Goal: Task Accomplishment & Management: Use online tool/utility

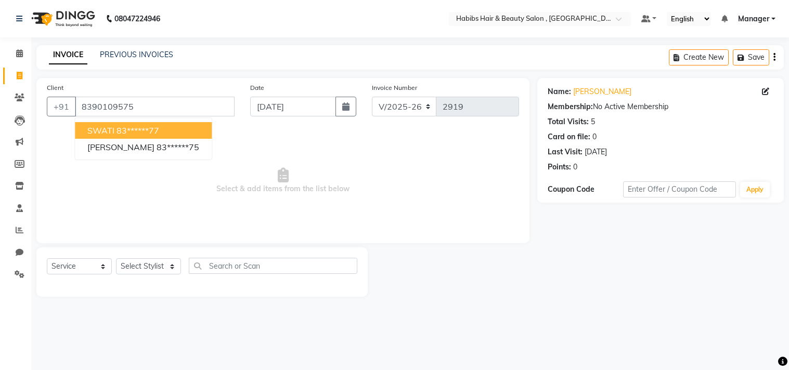
select select "4838"
select select "service"
click at [297, 201] on span "Select & add items from the list below" at bounding box center [283, 181] width 472 height 104
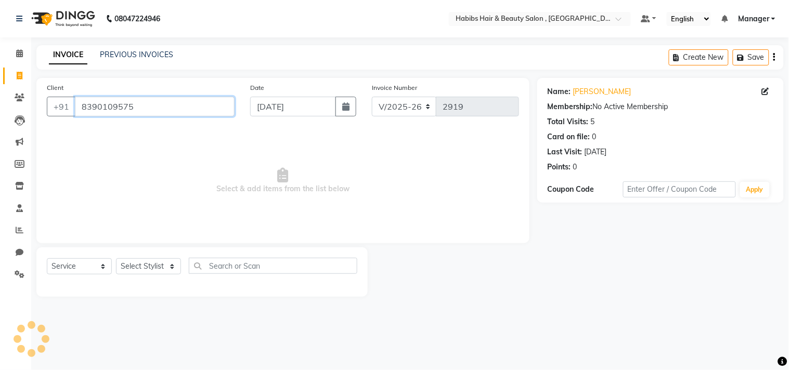
click at [152, 105] on input "8390109575" at bounding box center [155, 107] width 160 height 20
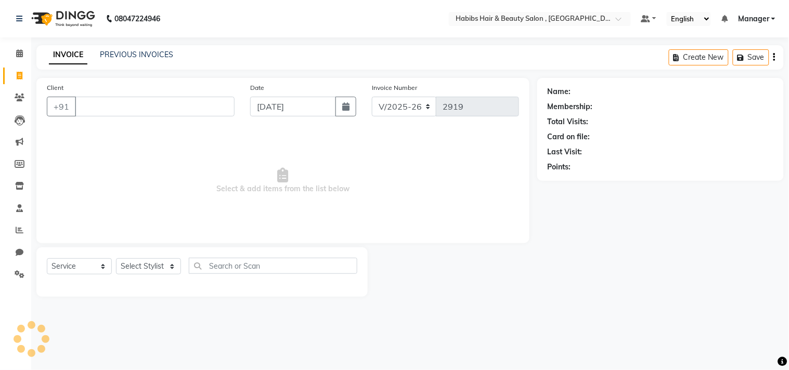
click at [139, 59] on div "PREVIOUS INVOICES" at bounding box center [136, 54] width 73 height 11
click at [144, 56] on link "PREVIOUS INVOICES" at bounding box center [136, 54] width 73 height 9
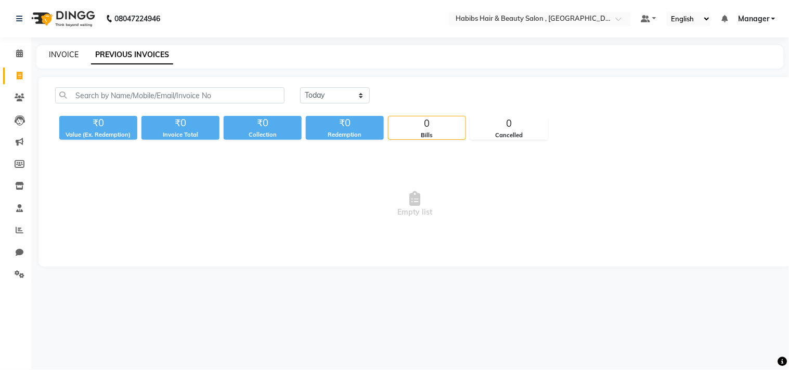
click at [68, 53] on link "INVOICE" at bounding box center [64, 54] width 30 height 9
select select "4838"
select select "service"
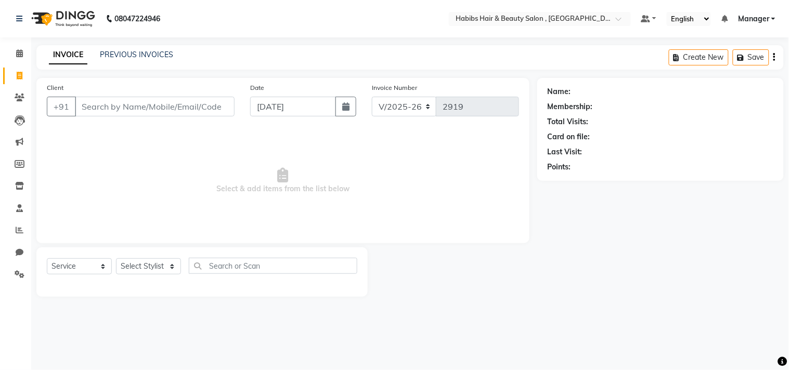
click at [92, 65] on div "INVOICE PREVIOUS INVOICES Create New Save" at bounding box center [410, 57] width 748 height 24
click at [87, 64] on div "INVOICE PREVIOUS INVOICES Create New Save" at bounding box center [410, 57] width 748 height 24
click at [141, 55] on link "PREVIOUS INVOICES" at bounding box center [136, 54] width 73 height 9
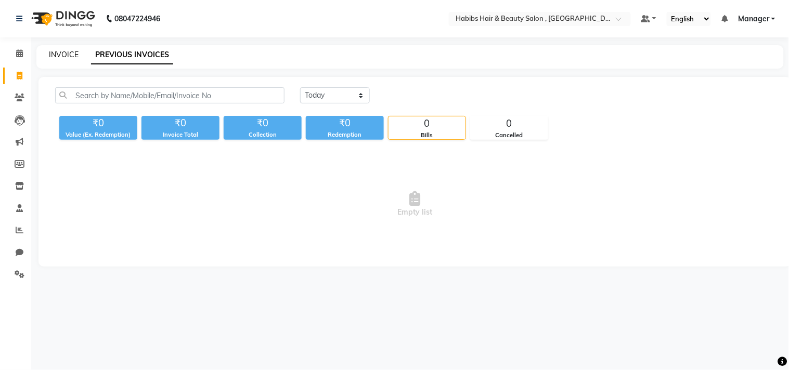
click at [66, 50] on link "INVOICE" at bounding box center [64, 54] width 30 height 9
select select "4838"
select select "service"
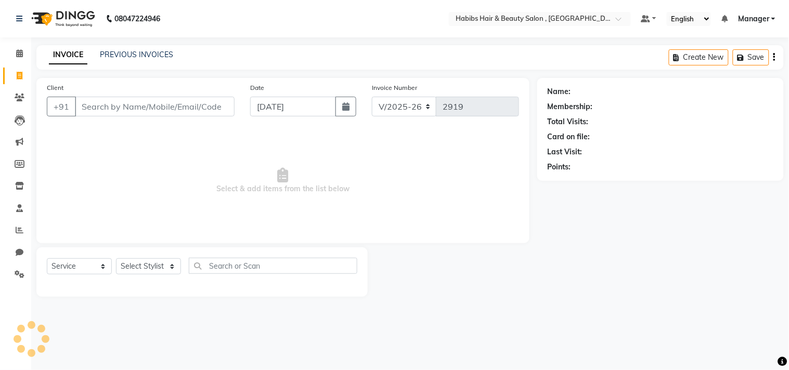
click at [102, 59] on div "PREVIOUS INVOICES" at bounding box center [136, 54] width 73 height 11
click at [112, 75] on main "INVOICE PREVIOUS INVOICES Create New Save Client +91 Date [DATE] Invoice Number…" at bounding box center [410, 178] width 758 height 267
click at [134, 57] on link "PREVIOUS INVOICES" at bounding box center [136, 54] width 73 height 9
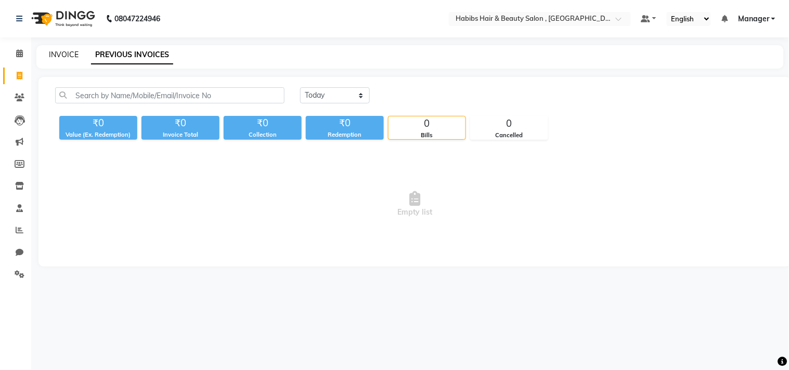
click at [72, 51] on link "INVOICE" at bounding box center [64, 54] width 30 height 9
select select "service"
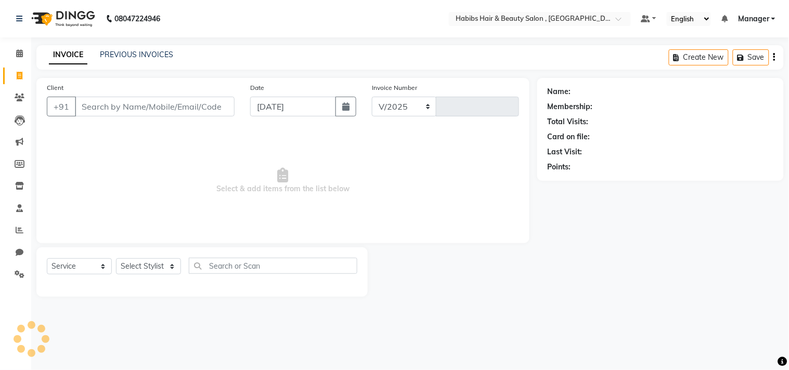
select select "4838"
type input "2919"
click at [122, 54] on link "PREVIOUS INVOICES" at bounding box center [136, 54] width 73 height 9
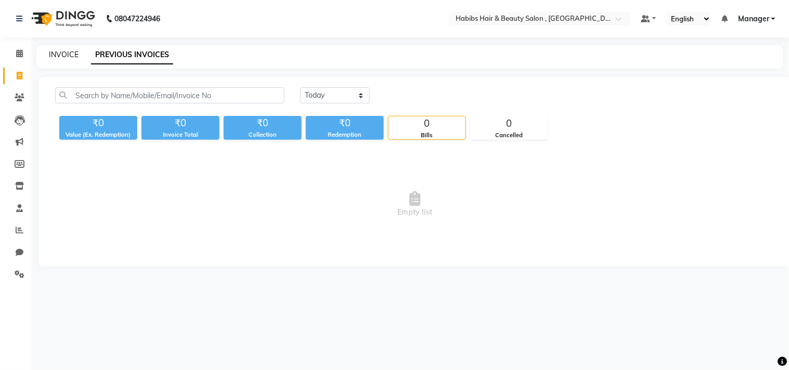
click at [71, 54] on link "INVOICE" at bounding box center [64, 54] width 30 height 9
select select "service"
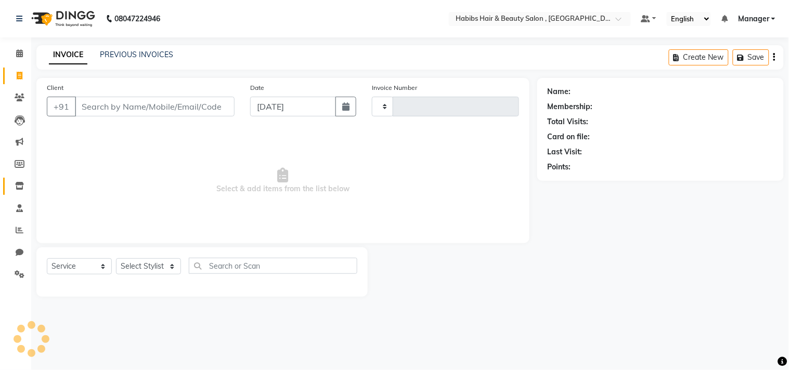
type input "2919"
select select "4838"
click at [21, 205] on icon at bounding box center [19, 208] width 7 height 8
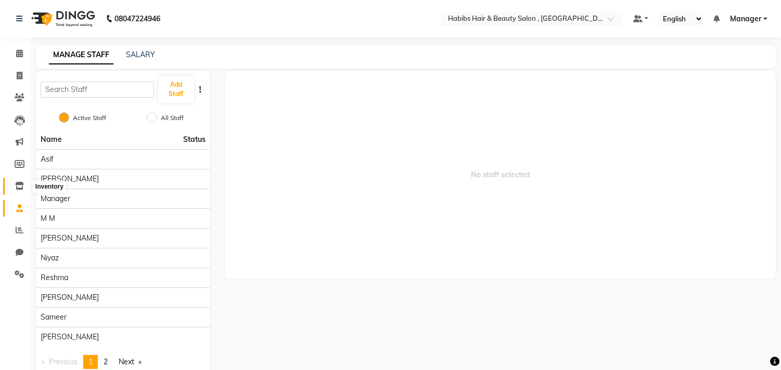
click at [22, 191] on span at bounding box center [19, 187] width 18 height 12
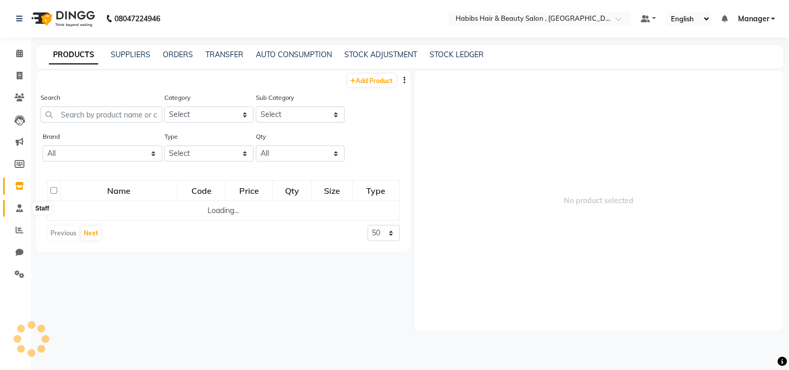
click at [22, 205] on icon at bounding box center [19, 208] width 7 height 8
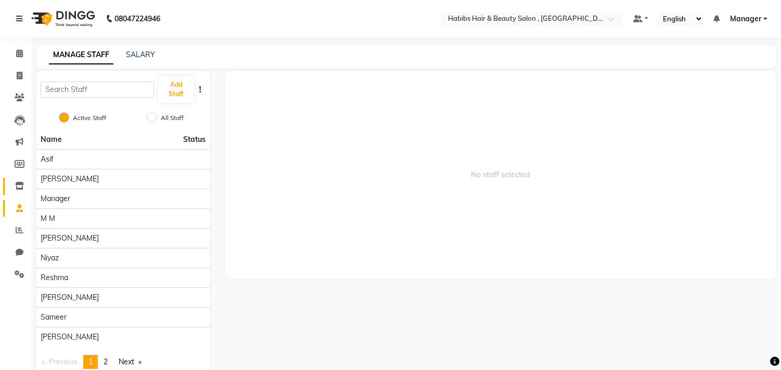
click at [21, 194] on link "Inventory" at bounding box center [15, 186] width 25 height 17
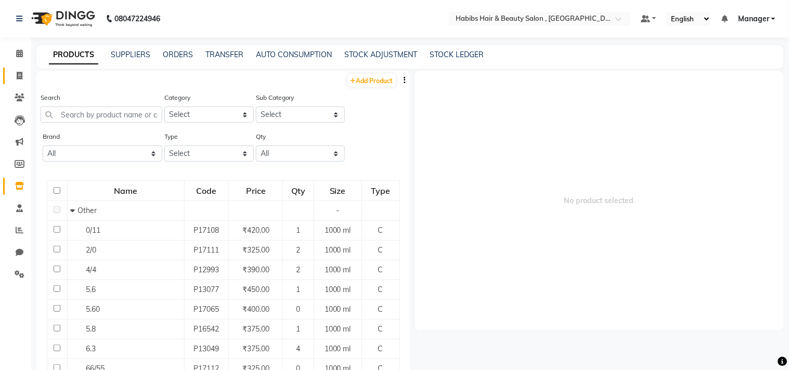
click at [18, 70] on span at bounding box center [19, 76] width 18 height 12
select select "service"
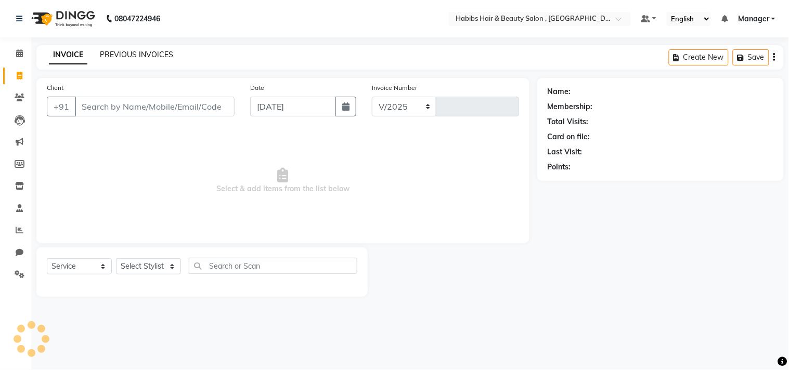
select select "4838"
type input "2919"
click at [162, 57] on link "PREVIOUS INVOICES" at bounding box center [136, 54] width 73 height 9
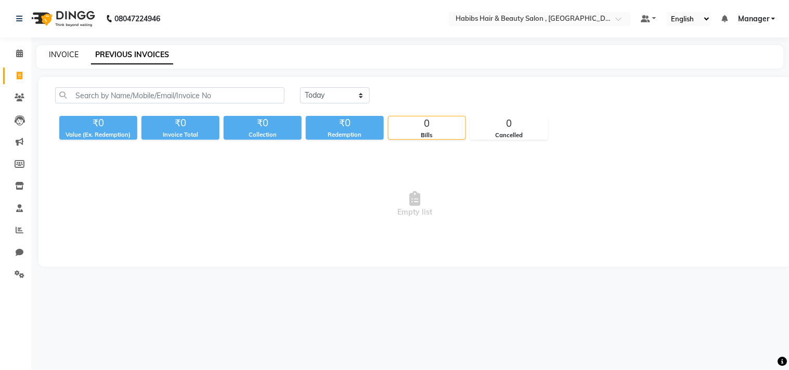
click at [64, 55] on link "INVOICE" at bounding box center [64, 54] width 30 height 9
select select "4838"
select select "service"
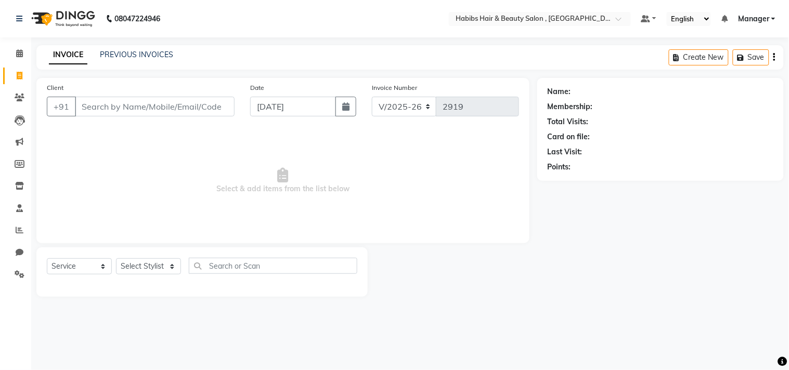
click at [113, 69] on div "INVOICE PREVIOUS INVOICES Create New Save" at bounding box center [410, 57] width 748 height 24
click at [119, 56] on link "PREVIOUS INVOICES" at bounding box center [136, 54] width 73 height 9
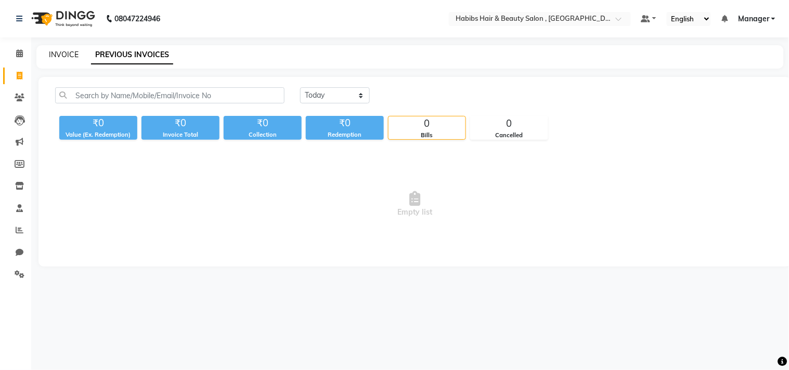
click at [71, 51] on link "INVOICE" at bounding box center [64, 54] width 30 height 9
select select "4838"
select select "service"
